Goal: Task Accomplishment & Management: Manage account settings

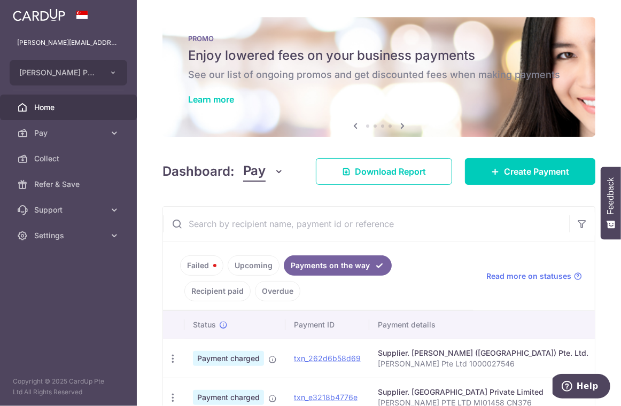
scroll to position [78, 0]
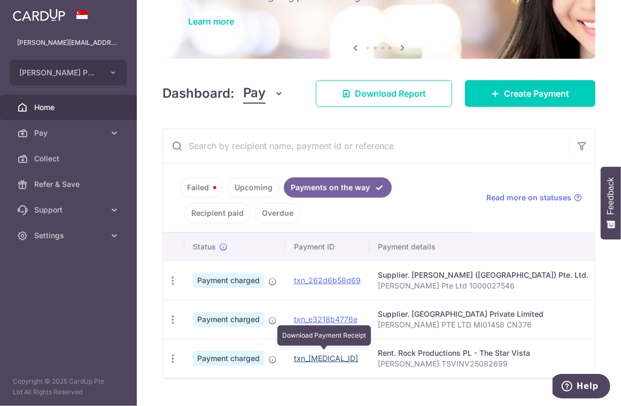
drag, startPoint x: 323, startPoint y: 353, endPoint x: 486, endPoint y: 56, distance: 338.7
click at [323, 354] on link "txn_[MEDICAL_ID]" at bounding box center [326, 358] width 64 height 9
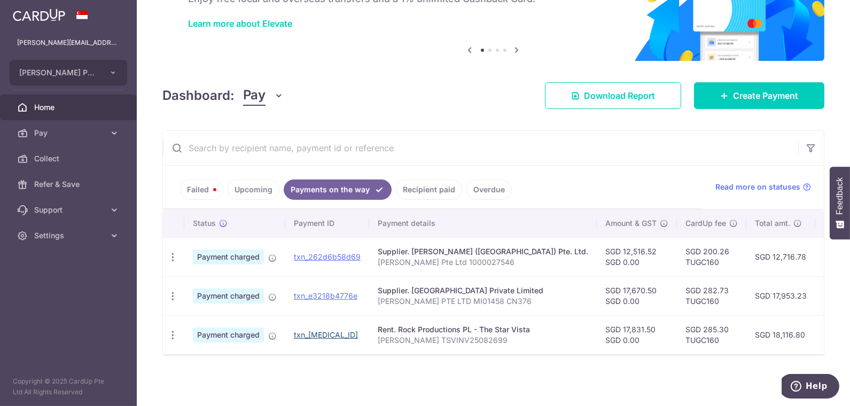
scroll to position [65, 0]
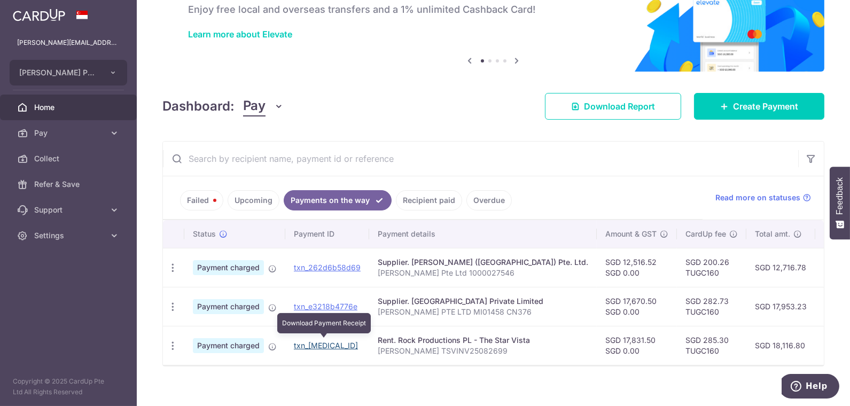
click at [316, 341] on link "txn_[MEDICAL_ID]" at bounding box center [326, 345] width 64 height 9
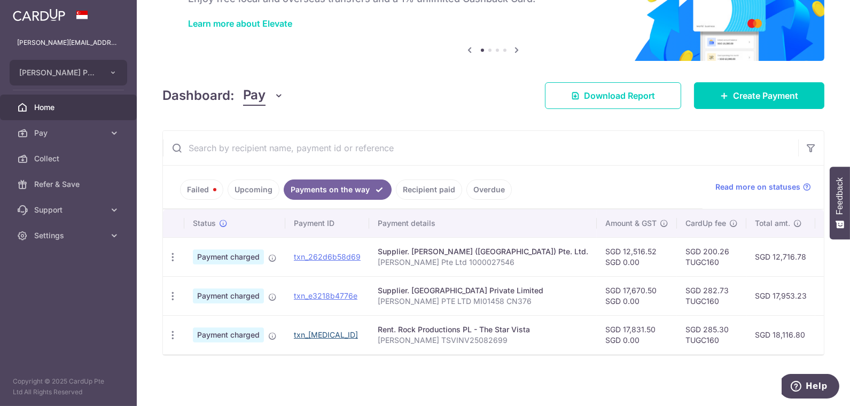
scroll to position [78, 0]
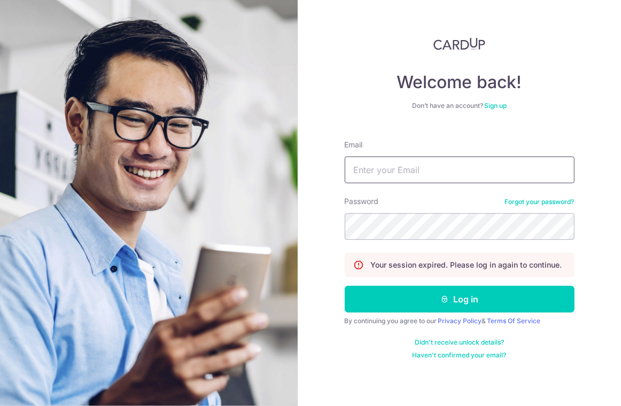
drag, startPoint x: 439, startPoint y: 157, endPoint x: 439, endPoint y: 178, distance: 20.8
click at [439, 159] on input "Email" at bounding box center [460, 170] width 230 height 27
click at [487, 165] on input "Email" at bounding box center [460, 170] width 230 height 27
paste input "[PERSON_NAME][EMAIL_ADDRESS][DOMAIN_NAME]"
type input "[PERSON_NAME][EMAIL_ADDRESS][DOMAIN_NAME]"
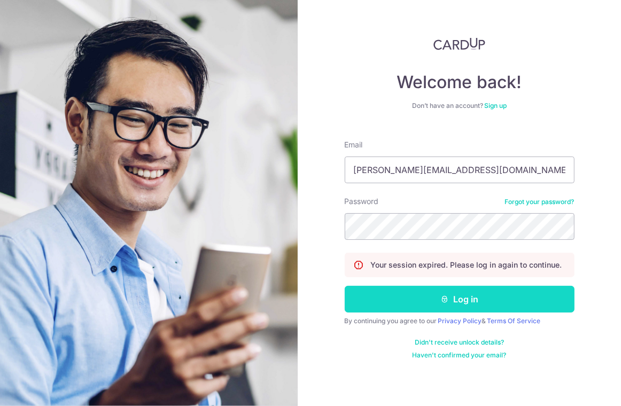
click at [458, 296] on button "Log in" at bounding box center [460, 299] width 230 height 27
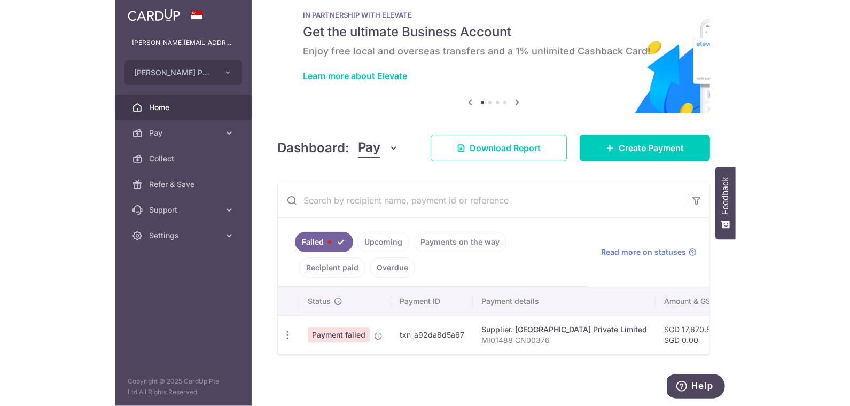
scroll to position [26, 0]
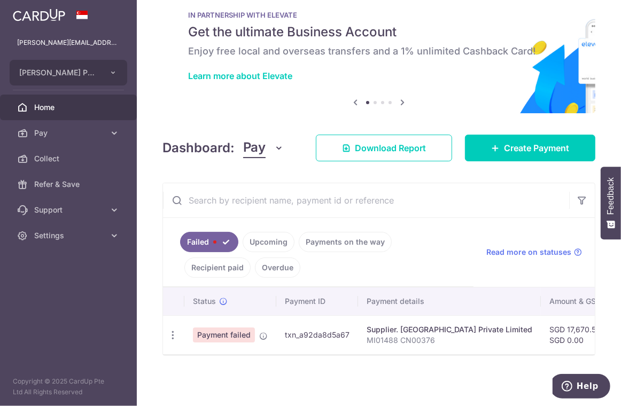
click at [343, 232] on link "Payments on the way" at bounding box center [345, 242] width 93 height 20
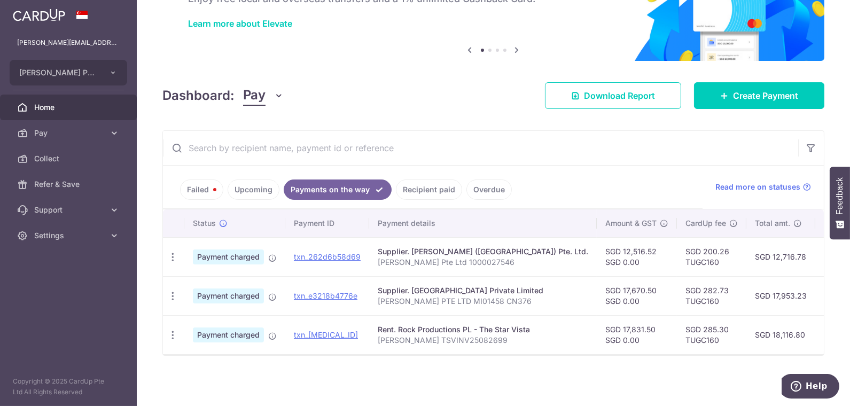
scroll to position [78, 0]
click at [320, 330] on link "txn_[MEDICAL_ID]" at bounding box center [326, 334] width 64 height 9
